Goal: Browse casually

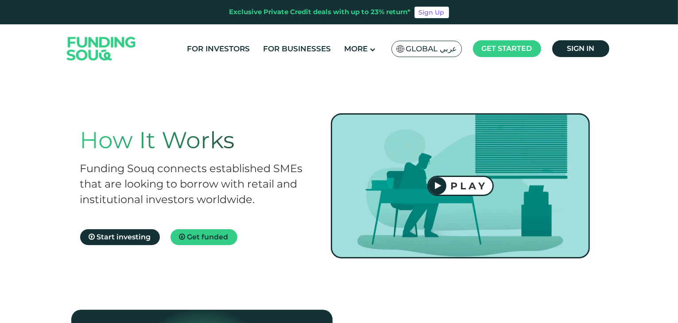
click at [79, 46] on img at bounding box center [101, 49] width 87 height 45
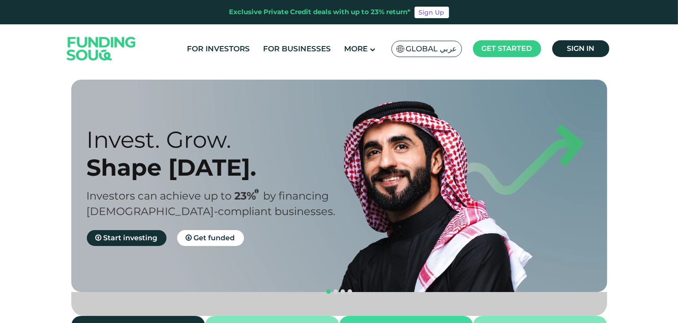
drag, startPoint x: 232, startPoint y: 152, endPoint x: 405, endPoint y: 168, distance: 173.9
click at [395, 168] on div "Invest. Grow. Shape [DATE]. Investors can achieve up to 23% by financing [DEMOG…" at bounding box center [346, 186] width 536 height 213
drag, startPoint x: 405, startPoint y: 205, endPoint x: 460, endPoint y: 202, distance: 55.4
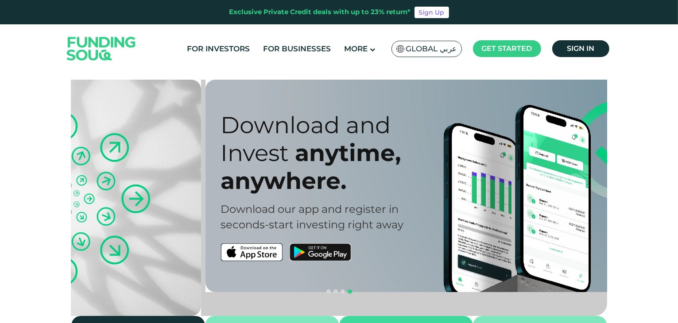
drag, startPoint x: 425, startPoint y: 213, endPoint x: 345, endPoint y: 195, distance: 81.2
click at [441, 213] on div "Download and Invest anytime, anywhere. Download our app and register in seconds…" at bounding box center [355, 186] width 268 height 150
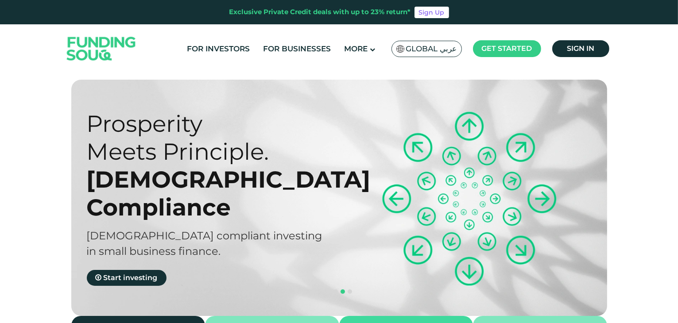
click at [355, 228] on div "Sharia compliant investing" at bounding box center [221, 235] width 268 height 15
